Goal: Transaction & Acquisition: Purchase product/service

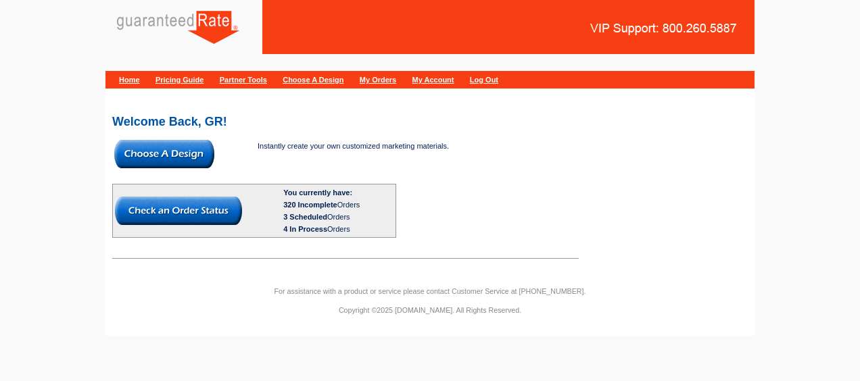
click at [172, 147] on img at bounding box center [164, 154] width 100 height 28
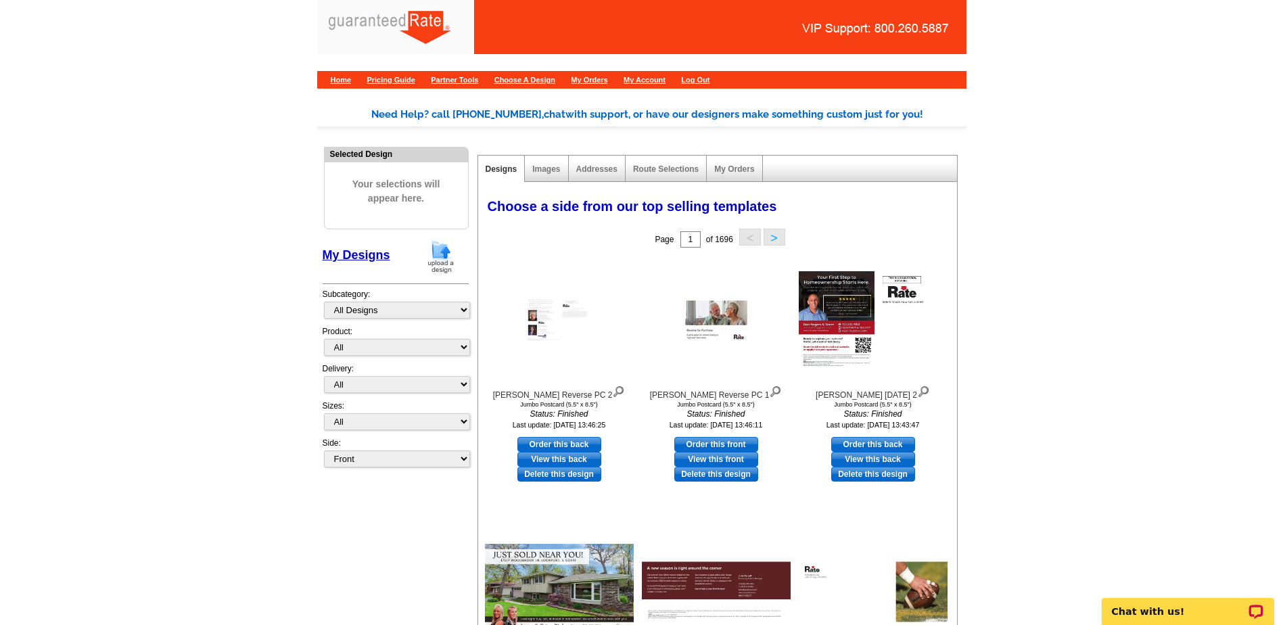
click at [436, 259] on img at bounding box center [440, 256] width 35 height 34
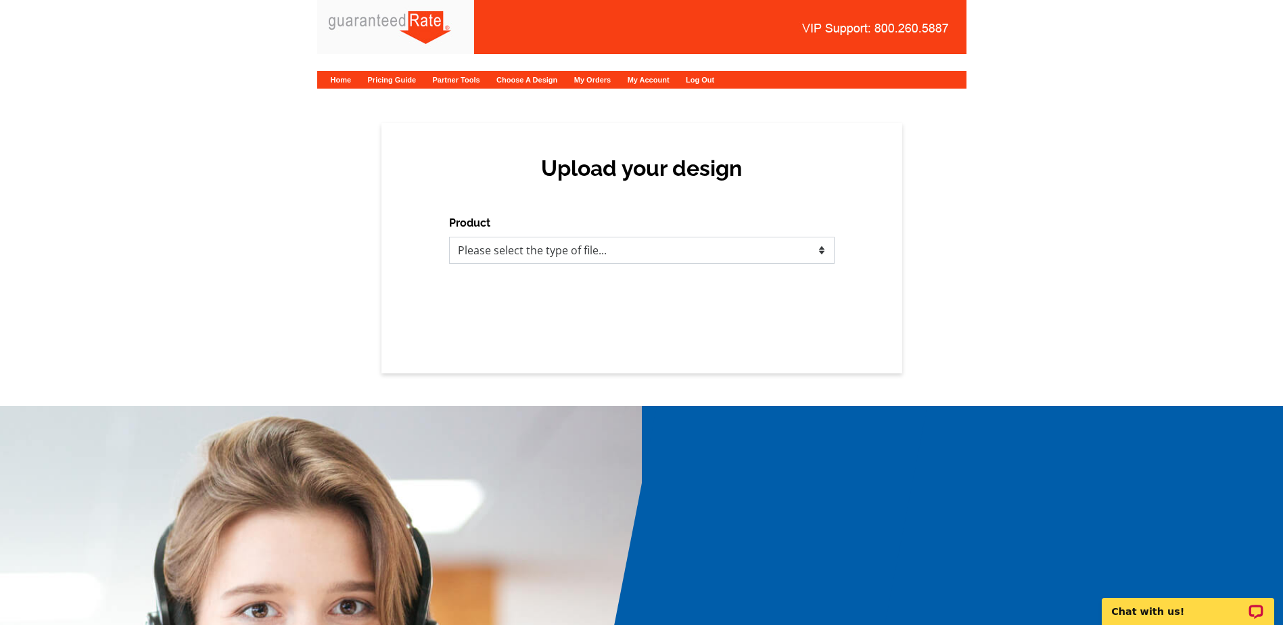
drag, startPoint x: 780, startPoint y: 256, endPoint x: 773, endPoint y: 249, distance: 10.1
click at [780, 256] on select "Please select the type of file... Postcards Calendars Business Cards Letters an…" at bounding box center [641, 250] width 385 height 27
select select "3"
click at [449, 237] on select "Please select the type of file... Postcards Calendars Business Cards Letters an…" at bounding box center [641, 250] width 385 height 27
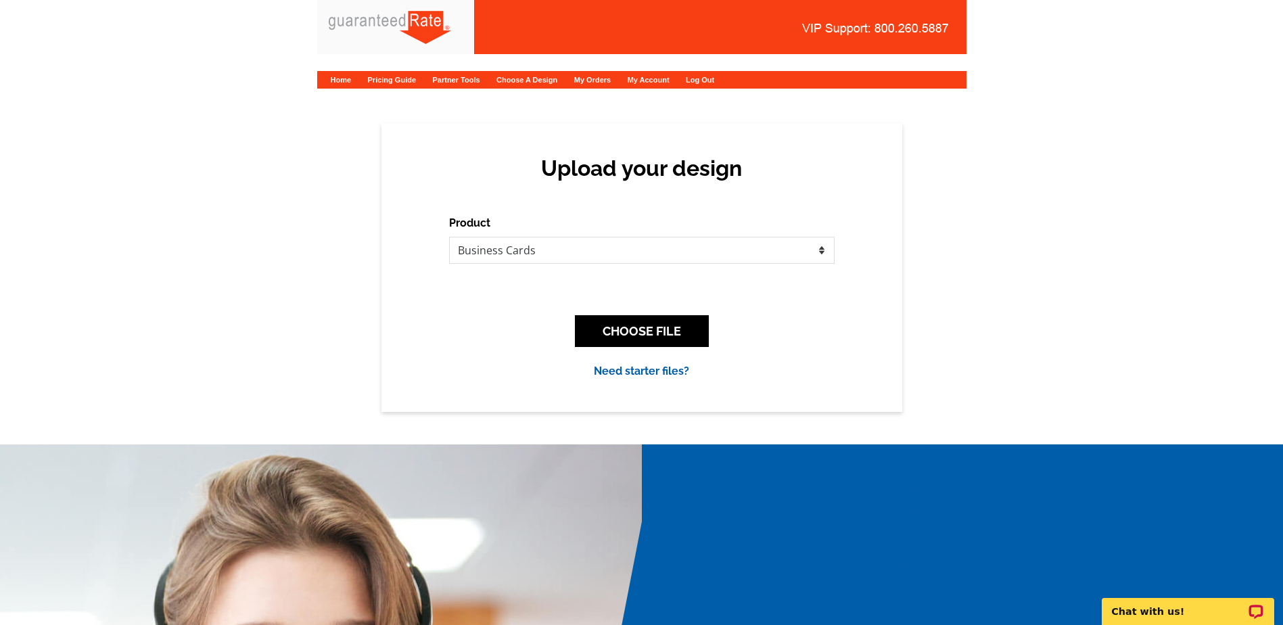
click at [599, 314] on div "CHOOSE FILE" at bounding box center [641, 330] width 385 height 53
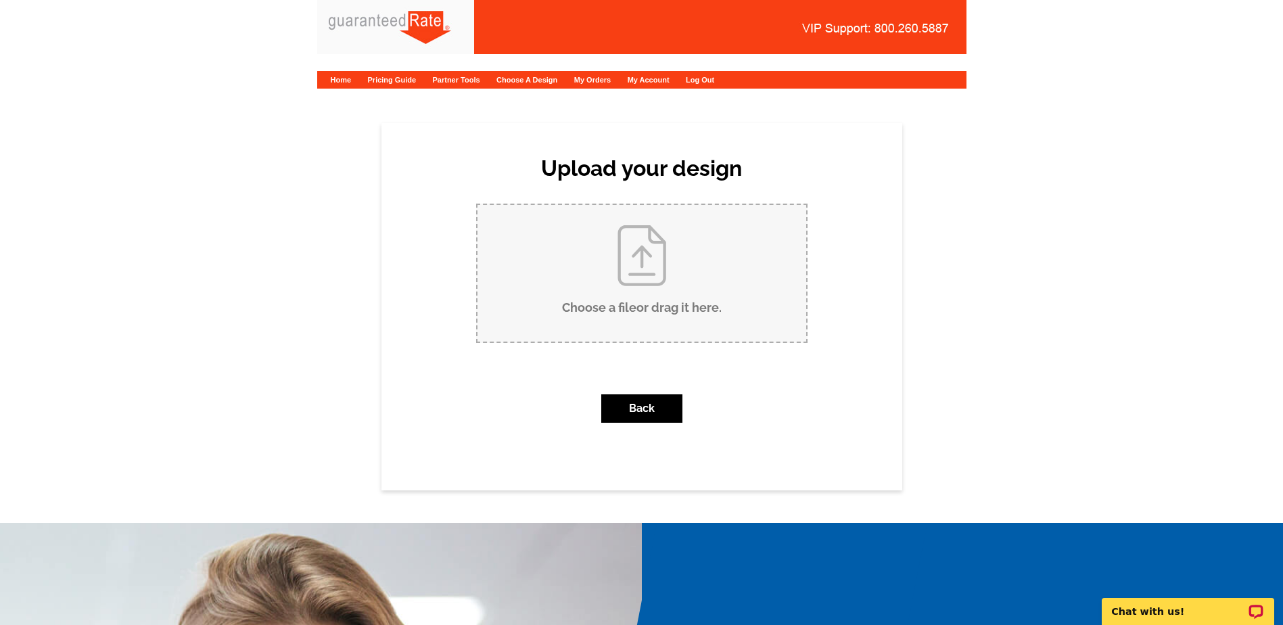
click at [524, 208] on input "Choose a file or drag it here ." at bounding box center [641, 273] width 329 height 137
type input "C:\fakepath\Katalina Melo Business Card (1).pdf"
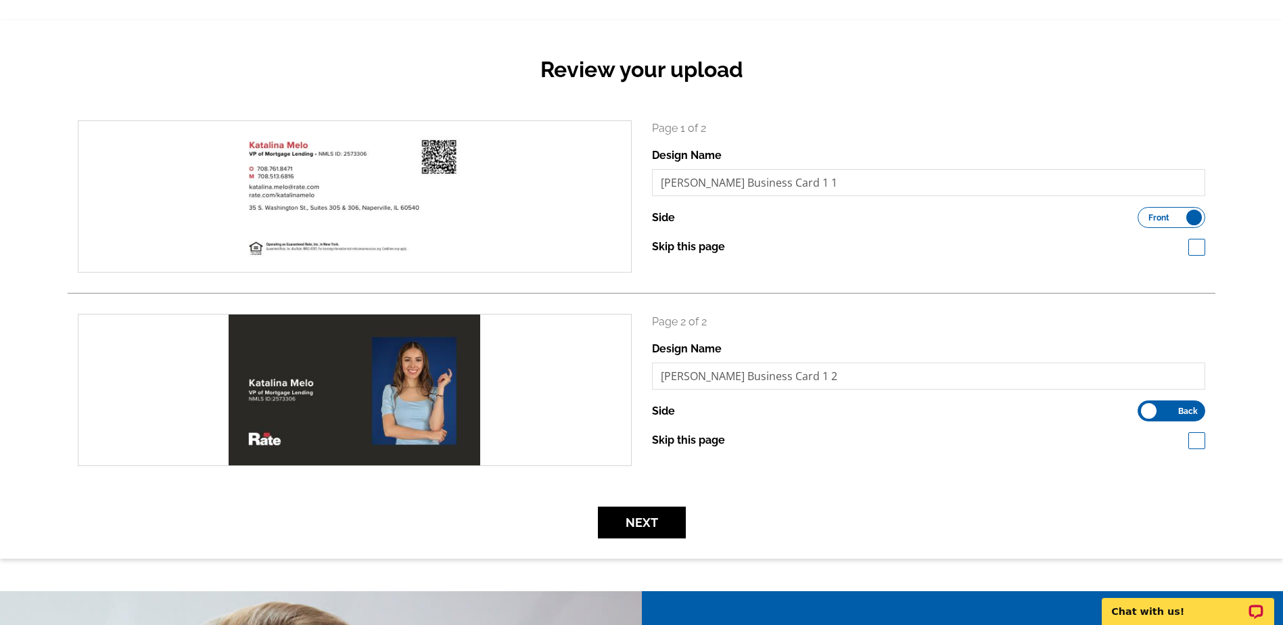
scroll to position [271, 0]
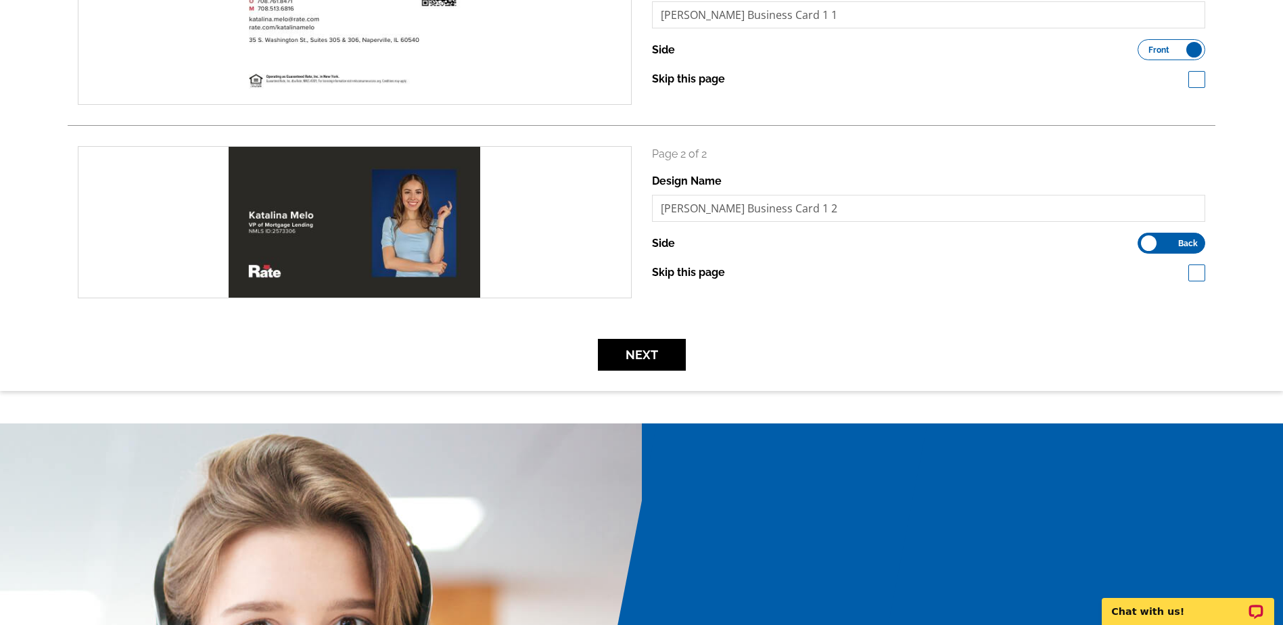
click at [647, 335] on form "search Page 1 of 2 Design Name [PERSON_NAME] Business Card 1 1 Side Front Back" at bounding box center [642, 162] width 1148 height 418
click at [645, 346] on button "Next" at bounding box center [642, 355] width 88 height 32
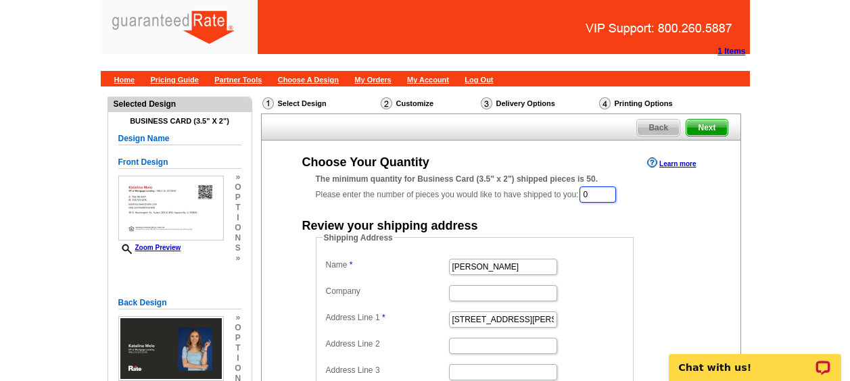
click at [606, 202] on input "0" at bounding box center [598, 195] width 37 height 16
type input "1000"
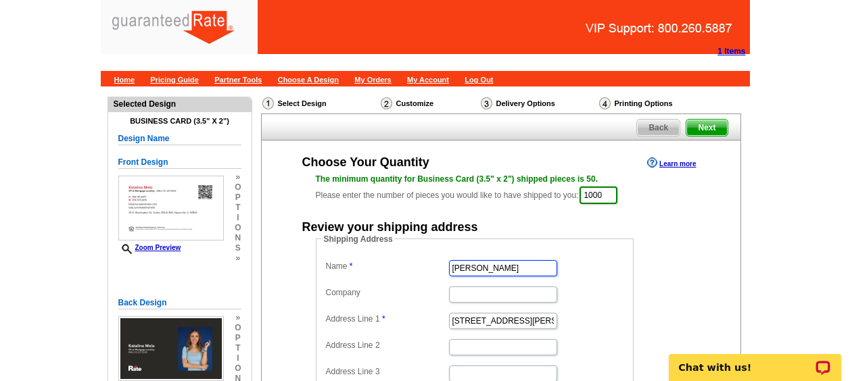
type input "[PERSON_NAME]"
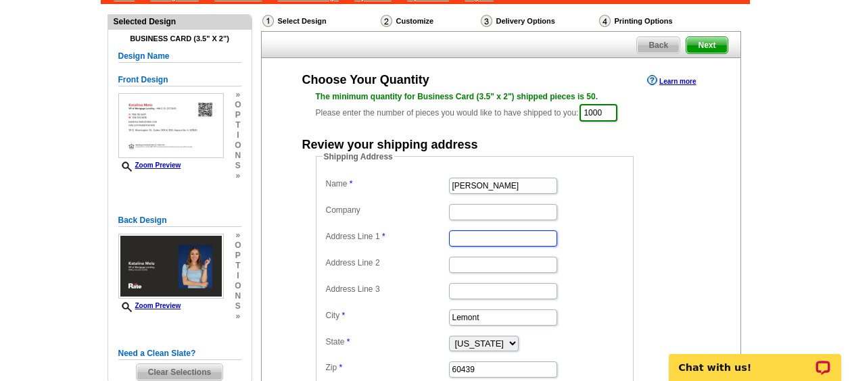
paste input "[STREET_ADDRESS][PERSON_NAME]"
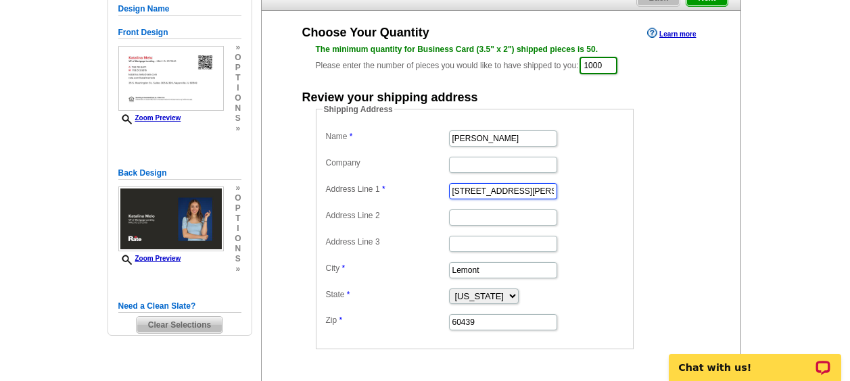
type input "[STREET_ADDRESS][PERSON_NAME]"
paste input "Algonquin"
type input "Algonquin"
type input "="
click at [455, 291] on select "Alabama Alaska Arizona Arkansas California Colorado Connecticut District of Col…" at bounding box center [484, 297] width 70 height 16
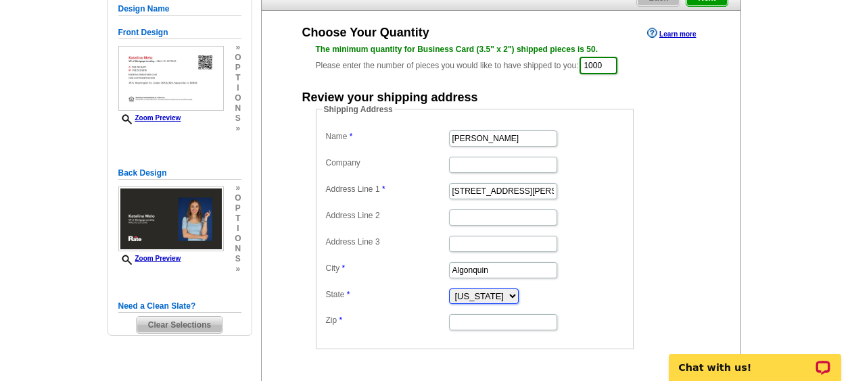
click at [490, 296] on select "Alabama Alaska Arizona Arkansas California Colorado Connecticut District of Col…" at bounding box center [484, 297] width 70 height 16
click at [466, 328] on input "Zip" at bounding box center [503, 322] width 108 height 16
paste input "60102"
type input "60102"
click at [632, 250] on fieldset "Shipping Address Name Katalina Melo Company Address Line 1 2400 Dawson Ln Addre…" at bounding box center [475, 226] width 318 height 246
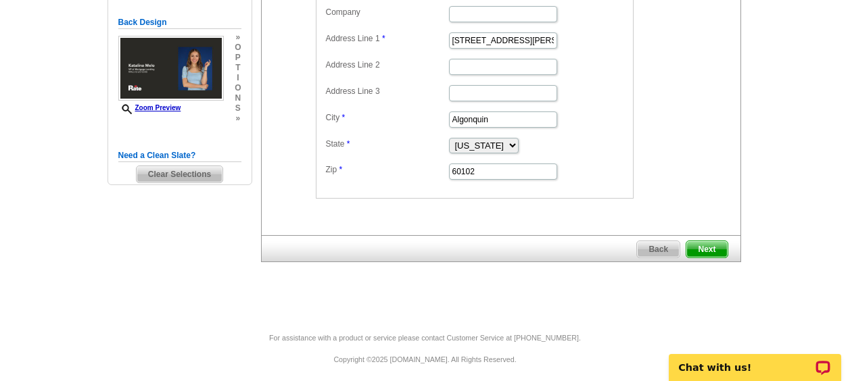
scroll to position [280, 0]
click at [716, 252] on span "Next" at bounding box center [706, 250] width 41 height 16
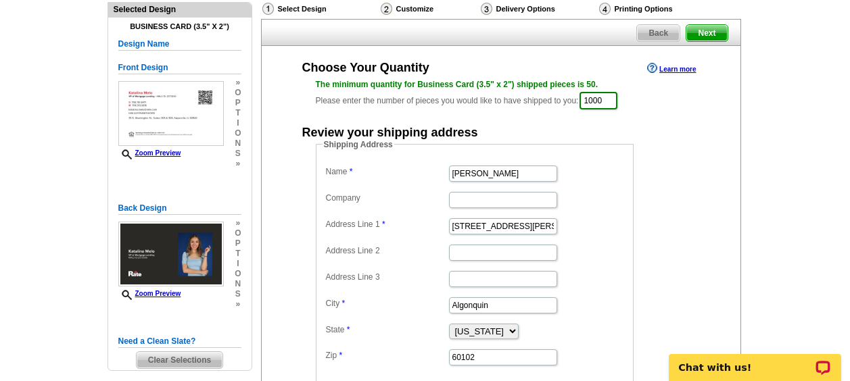
scroll to position [94, 0]
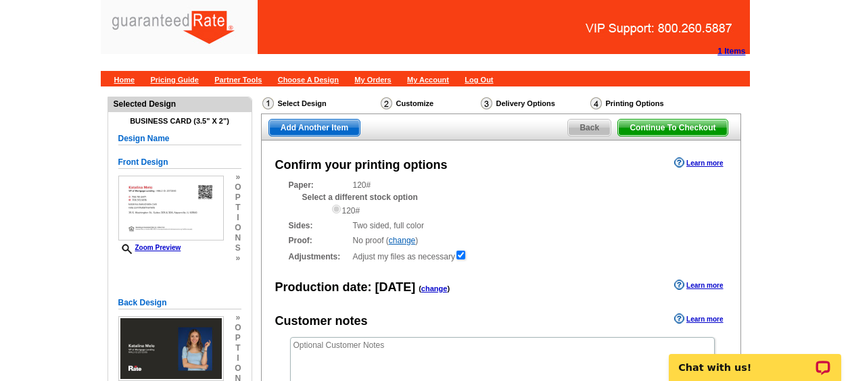
scroll to position [250, 0]
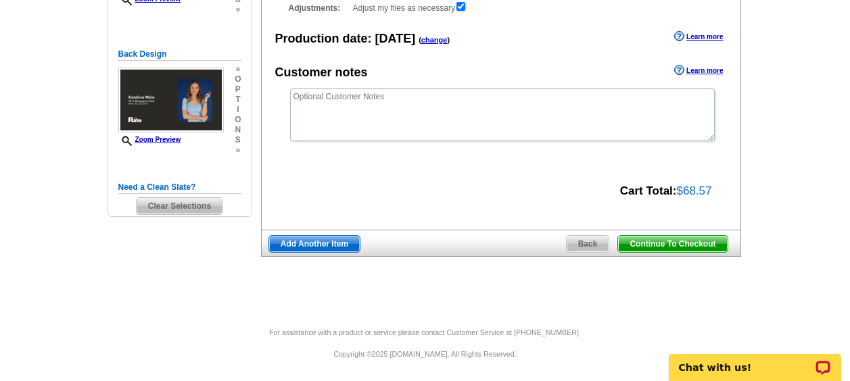
click at [647, 239] on span "Continue To Checkout" at bounding box center [672, 244] width 109 height 16
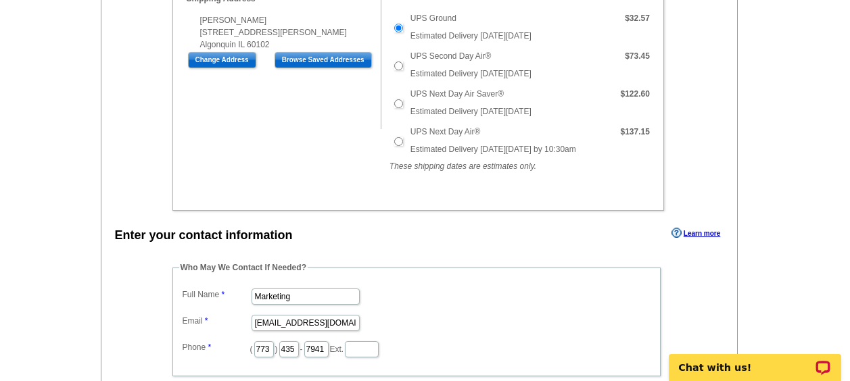
scroll to position [490, 0]
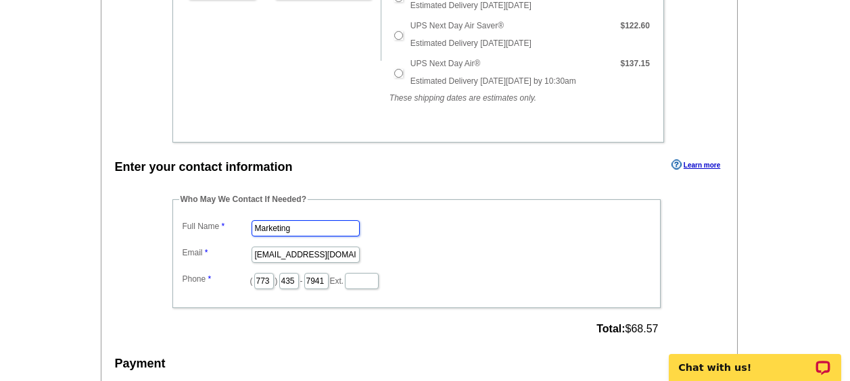
click at [329, 226] on input "Marketing" at bounding box center [306, 228] width 108 height 16
click at [329, 226] on input "A" at bounding box center [306, 228] width 108 height 16
type input "[PERSON_NAME]"
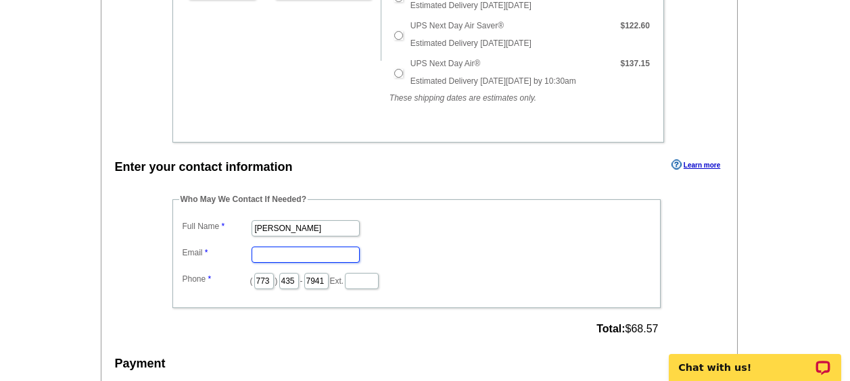
scroll to position [0, 0]
type input "[PERSON_NAME][EMAIL_ADDRESS][PERSON_NAME][DOMAIN_NAME]"
type input "312"
type input "509"
type input "4259"
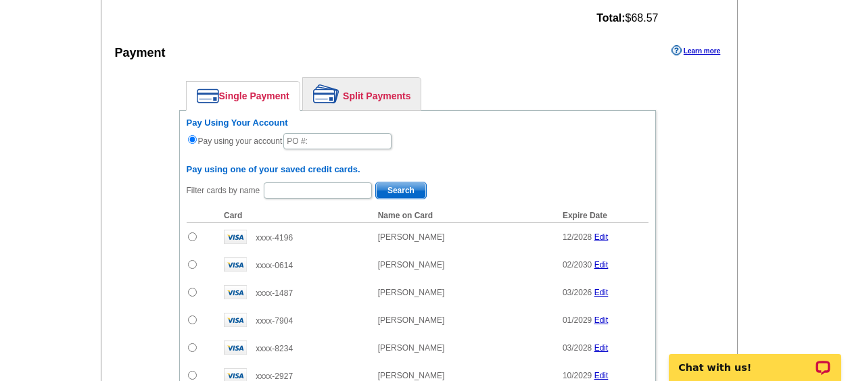
scroll to position [810, 0]
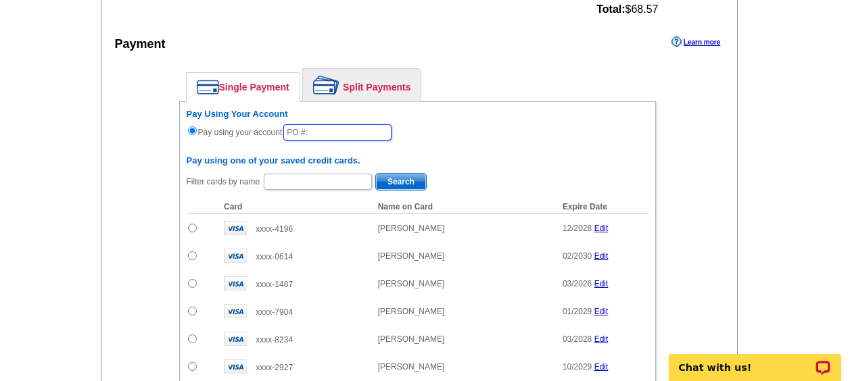
click at [308, 129] on input "text" at bounding box center [337, 132] width 108 height 16
click at [325, 135] on input "text" at bounding box center [337, 132] width 108 height 16
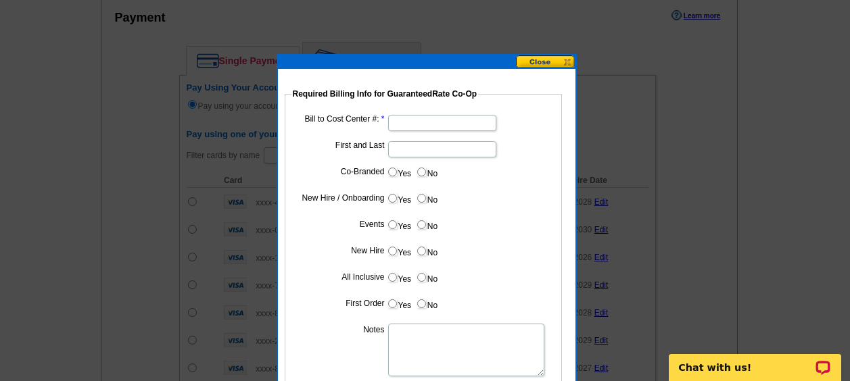
type input "08142025_412_AH"
click at [410, 126] on input "Bill to Cost Center #:" at bounding box center [442, 123] width 108 height 16
type input "1701"
type input "[PERSON_NAME]"
click at [417, 170] on label "No" at bounding box center [427, 172] width 22 height 16
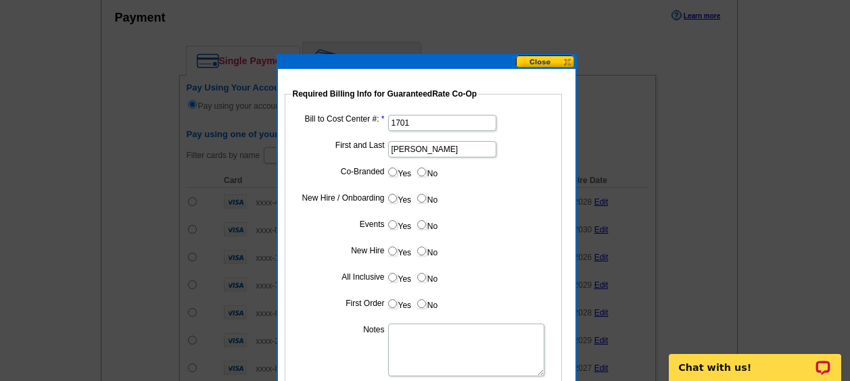
click at [417, 170] on input "No" at bounding box center [421, 172] width 9 height 9
radio input "true"
click at [390, 195] on input "Yes" at bounding box center [392, 198] width 9 height 9
radio input "true"
click at [425, 224] on input "No" at bounding box center [421, 224] width 9 height 9
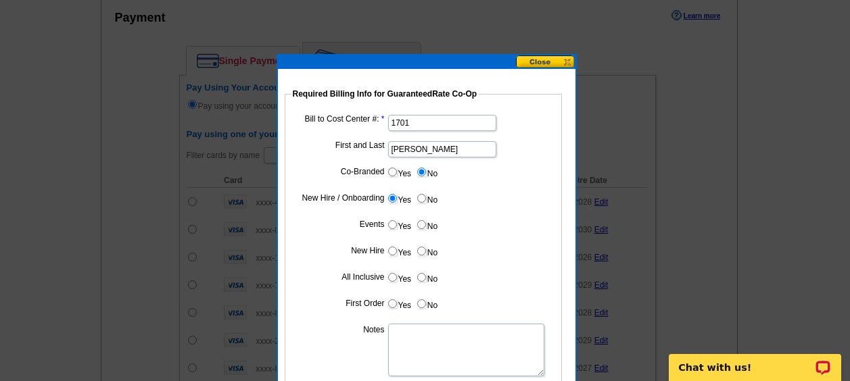
radio input "true"
click at [396, 248] on input "Yes" at bounding box center [392, 251] width 9 height 9
radio input "true"
click at [418, 276] on input "No" at bounding box center [421, 277] width 9 height 9
radio input "true"
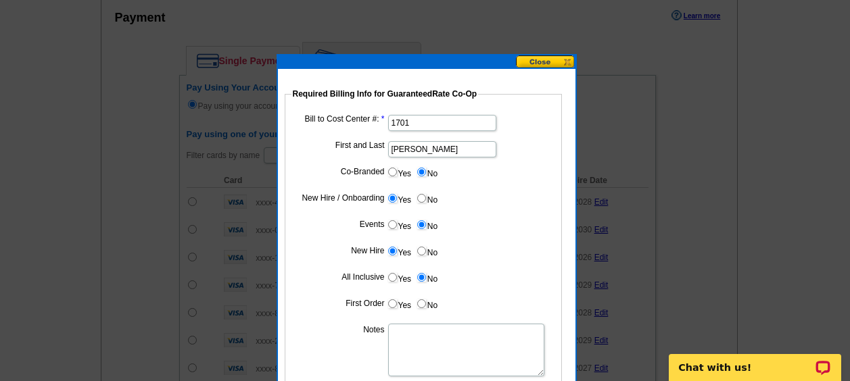
click at [392, 300] on input "Yes" at bounding box center [392, 304] width 9 height 9
radio input "true"
click at [415, 331] on textarea "Notes" at bounding box center [466, 350] width 156 height 53
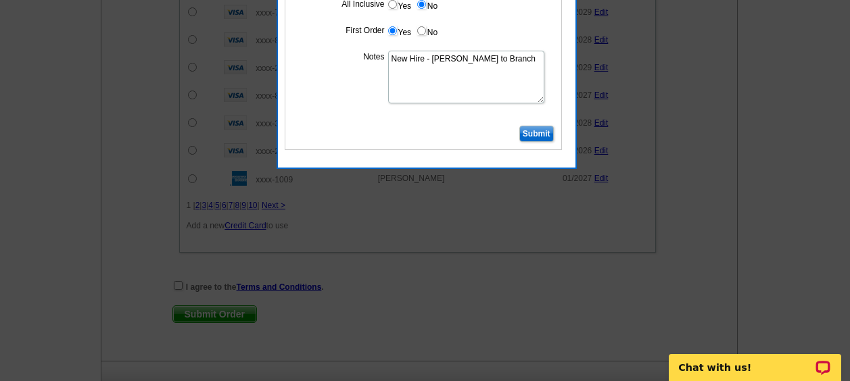
scroll to position [1118, 0]
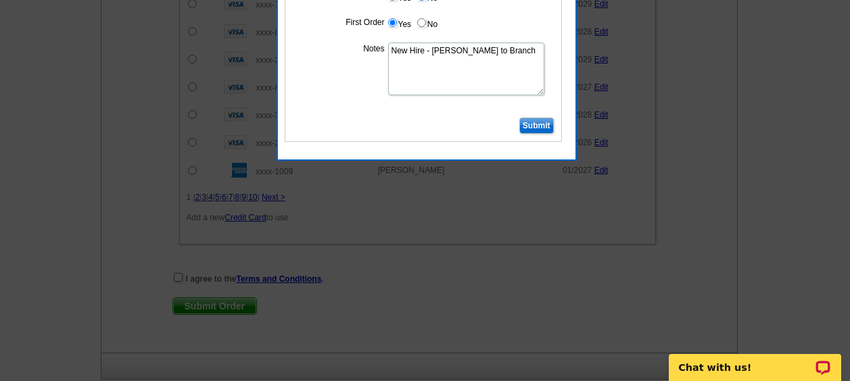
type textarea "New Hire - [PERSON_NAME] to Branch"
click at [527, 126] on input "Submit" at bounding box center [536, 126] width 34 height 16
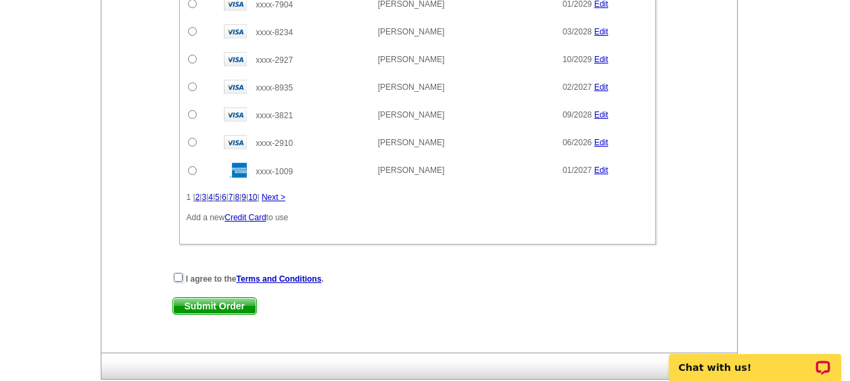
click at [178, 276] on input "checkbox" at bounding box center [178, 277] width 9 height 9
checkbox input "true"
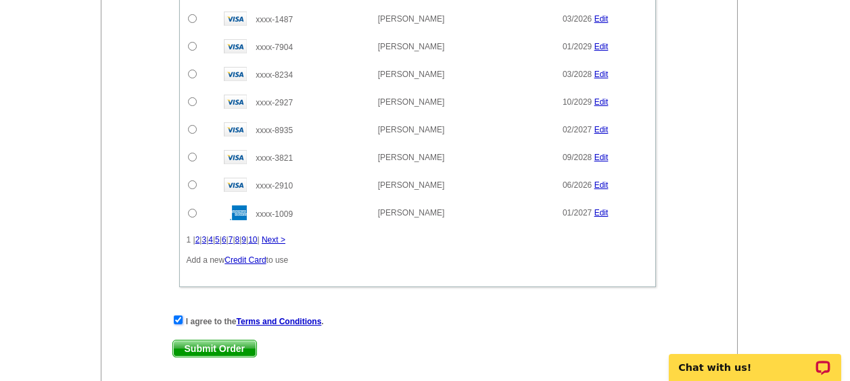
scroll to position [1195, 0]
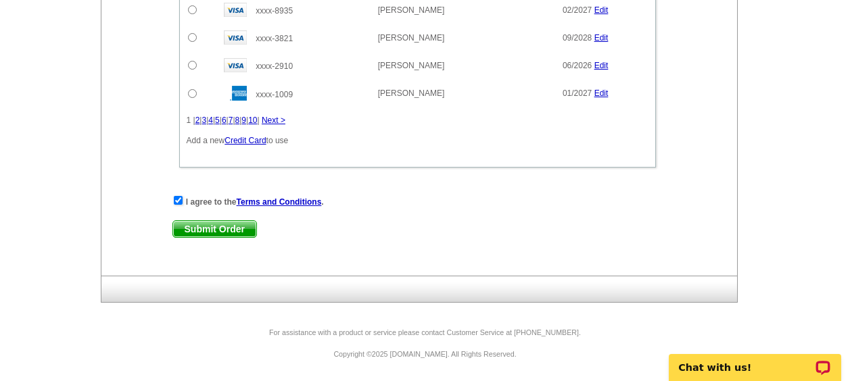
click at [229, 222] on span "Submit Order" at bounding box center [214, 229] width 83 height 16
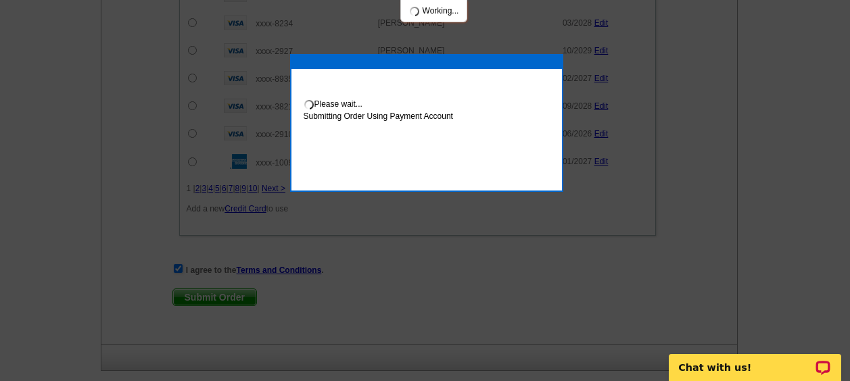
scroll to position [1263, 0]
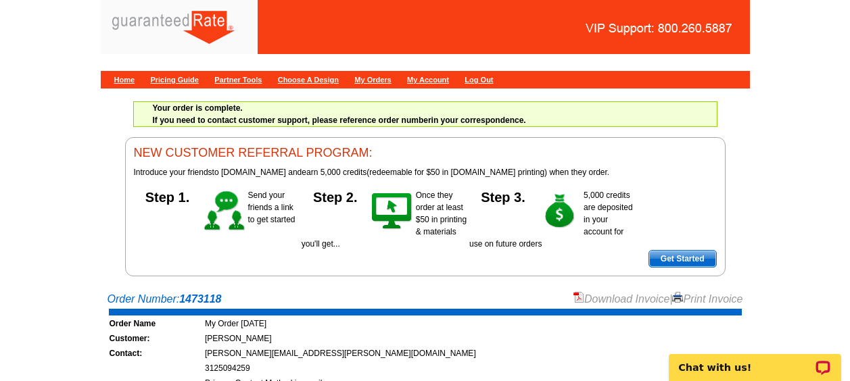
click at [586, 293] on link "Download Invoice" at bounding box center [621, 298] width 96 height 11
